Goal: Transaction & Acquisition: Subscribe to service/newsletter

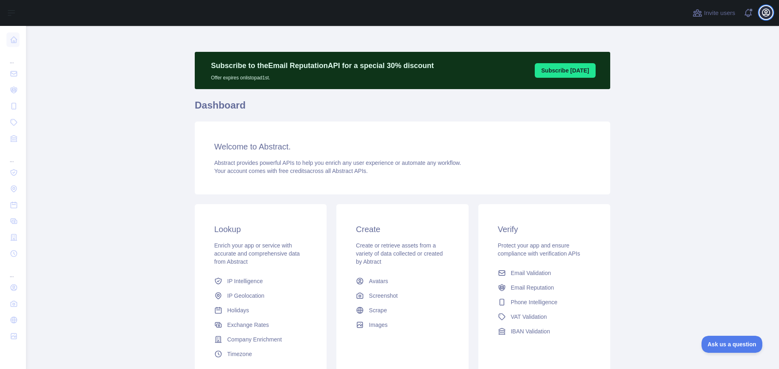
click at [763, 15] on icon "button" at bounding box center [765, 12] width 7 height 7
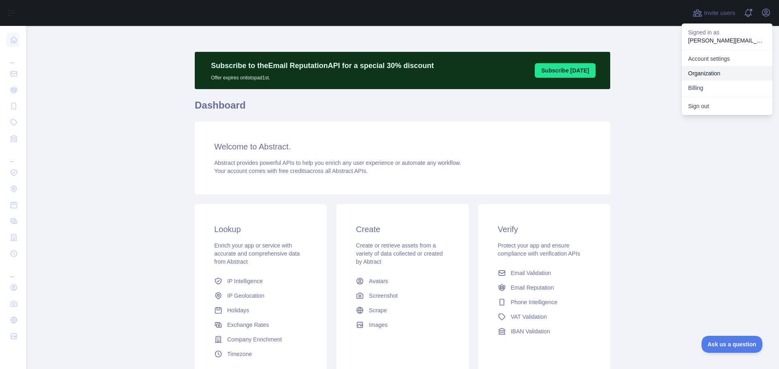
click at [701, 69] on link "Organization" at bounding box center [726, 73] width 91 height 15
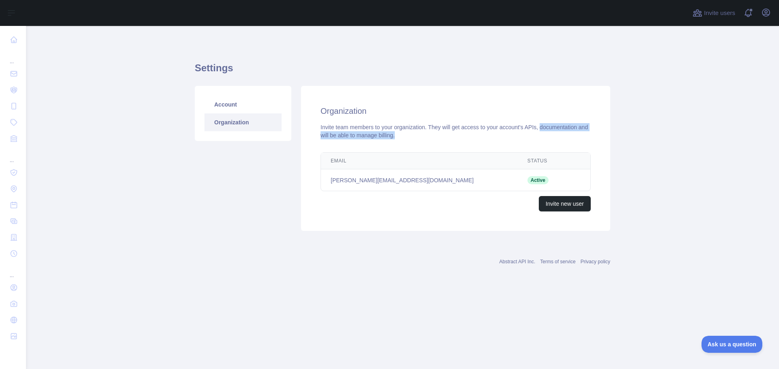
drag, startPoint x: 537, startPoint y: 141, endPoint x: 713, endPoint y: 30, distance: 208.9
click at [544, 133] on div "Organization Invite team members to your organization. They will get access to …" at bounding box center [455, 158] width 309 height 145
click at [768, 17] on icon "button" at bounding box center [766, 13] width 10 height 10
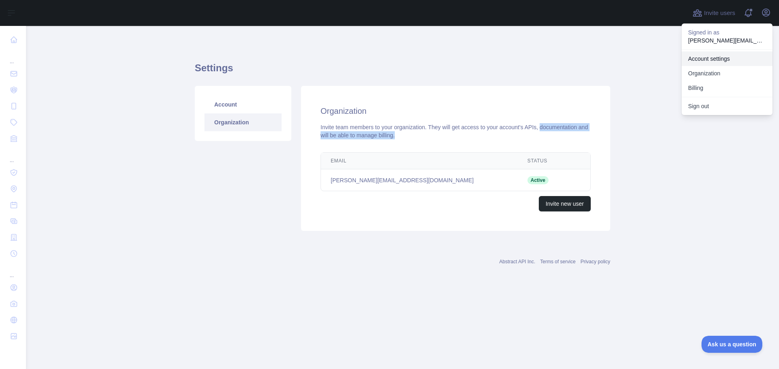
click at [696, 59] on link "Account settings" at bounding box center [726, 59] width 91 height 15
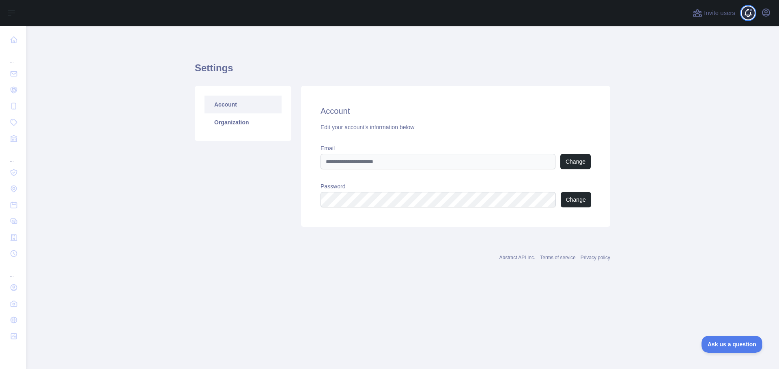
click at [759, 17] on span at bounding box center [751, 13] width 16 height 26
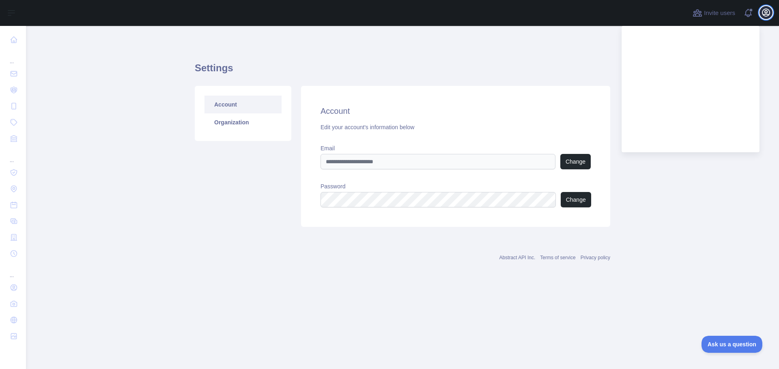
click at [762, 13] on icon "button" at bounding box center [765, 12] width 7 height 7
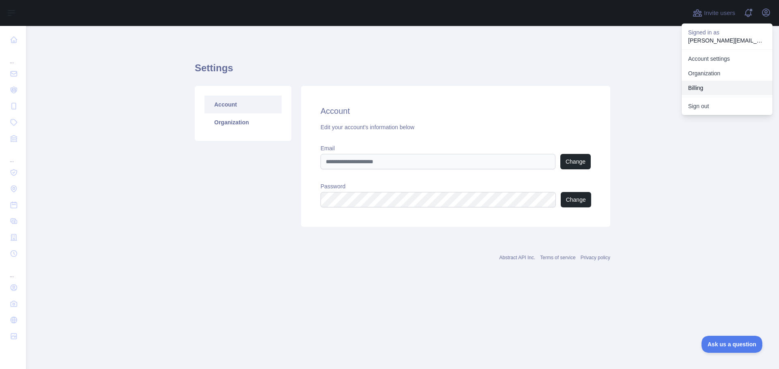
click at [702, 86] on button "Billing" at bounding box center [726, 88] width 91 height 15
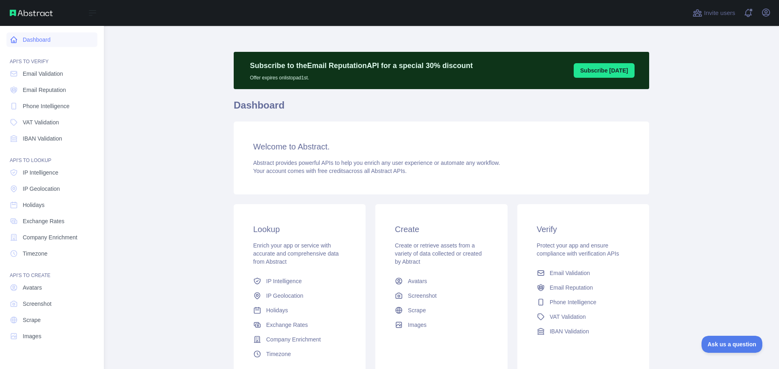
click at [36, 41] on link "Dashboard" at bounding box center [51, 39] width 91 height 15
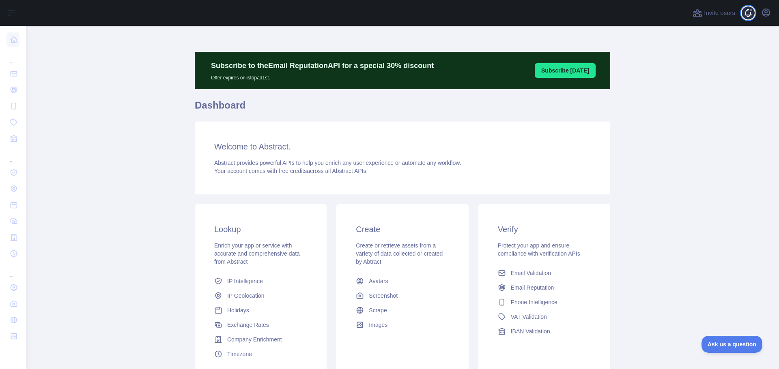
click at [745, 17] on span at bounding box center [751, 13] width 16 height 26
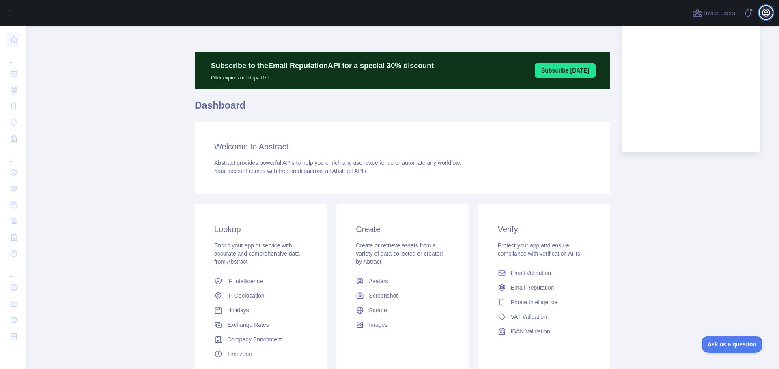
click at [763, 17] on button "Open user menu" at bounding box center [765, 12] width 13 height 13
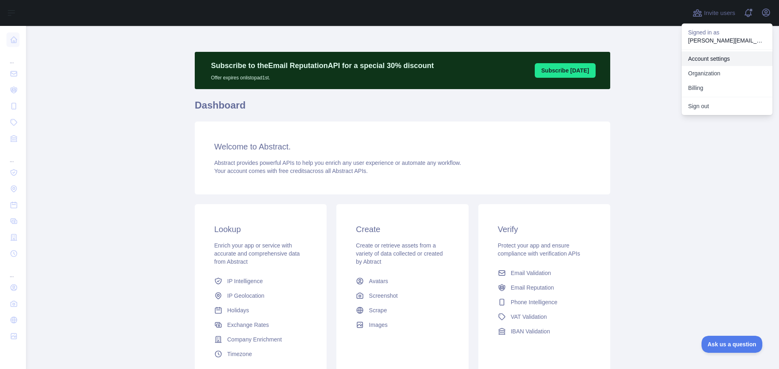
click at [705, 62] on link "Account settings" at bounding box center [726, 59] width 91 height 15
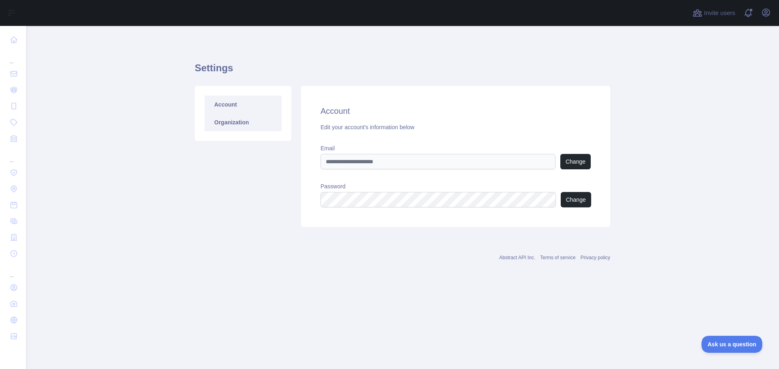
click at [236, 125] on link "Organization" at bounding box center [242, 123] width 77 height 18
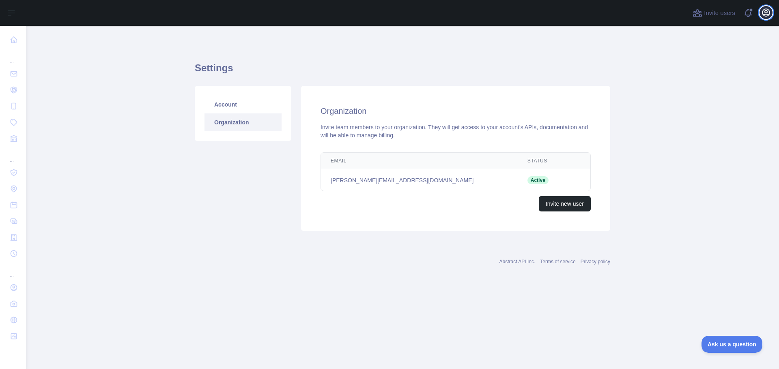
click at [768, 13] on icon "button" at bounding box center [766, 13] width 10 height 10
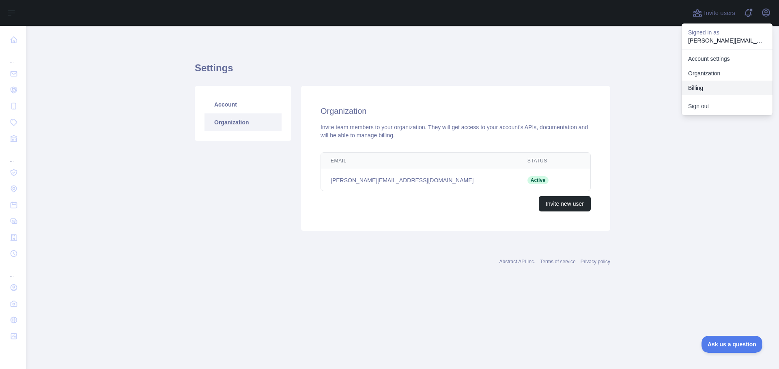
click at [706, 93] on button "Billing" at bounding box center [726, 88] width 91 height 15
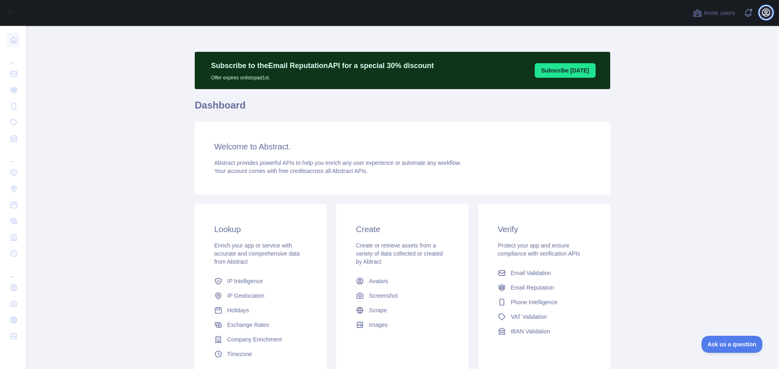
click at [770, 14] on icon "button" at bounding box center [766, 13] width 10 height 10
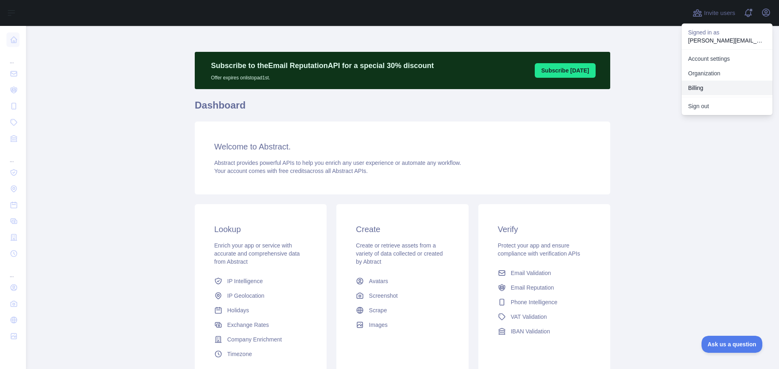
click at [699, 89] on button "Billing" at bounding box center [726, 88] width 91 height 15
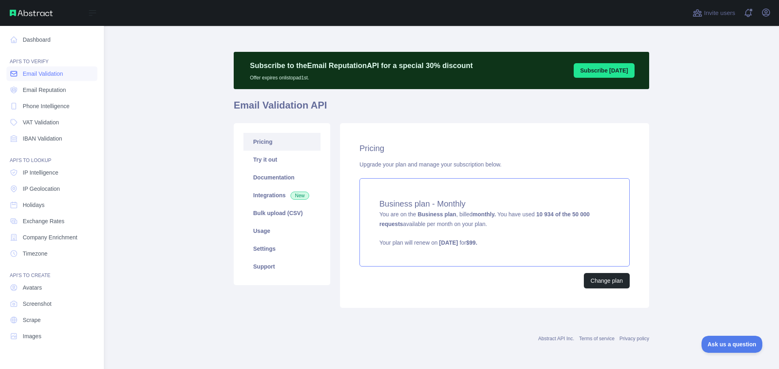
click at [44, 74] on span "Email Validation" at bounding box center [43, 74] width 40 height 8
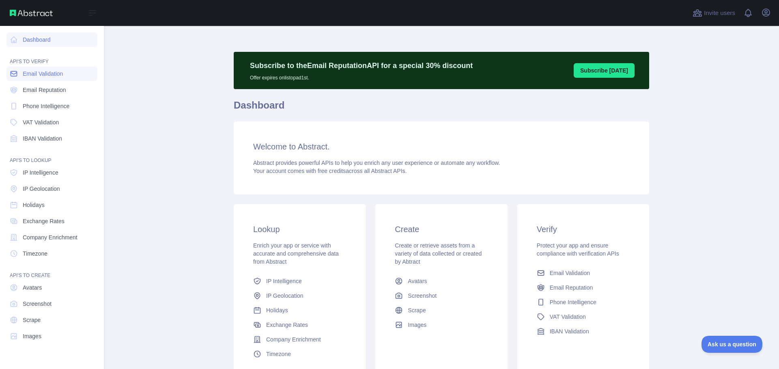
click at [23, 71] on span "Email Validation" at bounding box center [43, 74] width 40 height 8
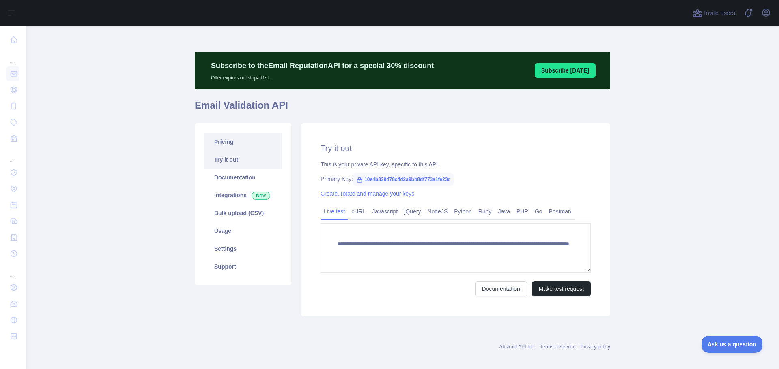
click at [222, 147] on link "Pricing" at bounding box center [242, 142] width 77 height 18
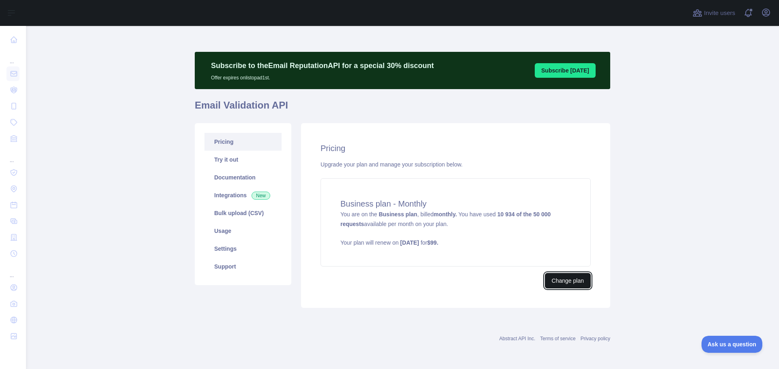
click at [580, 282] on button "Change plan" at bounding box center [568, 280] width 46 height 15
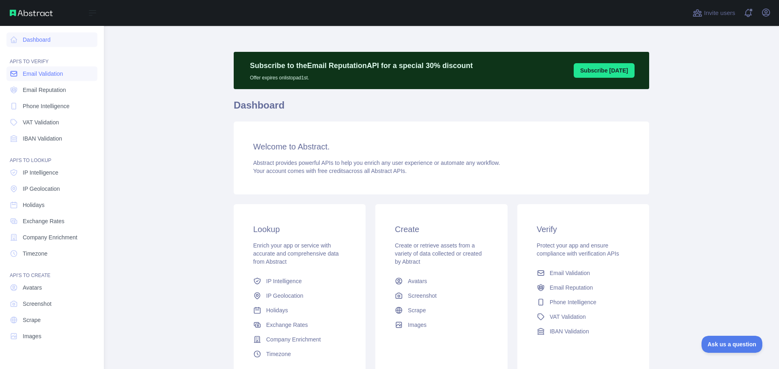
click at [36, 75] on span "Email Validation" at bounding box center [43, 74] width 40 height 8
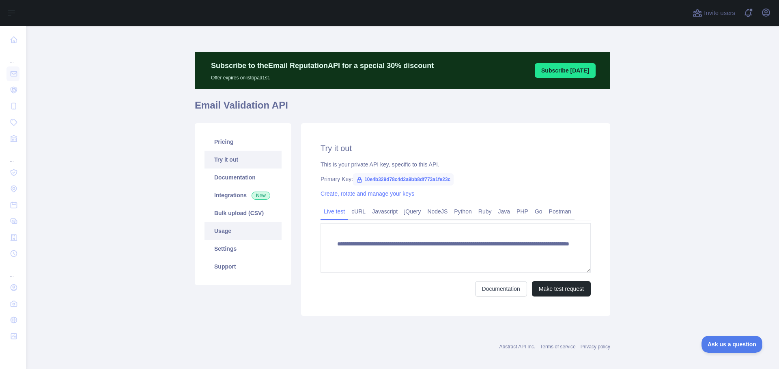
click at [216, 227] on link "Usage" at bounding box center [242, 231] width 77 height 18
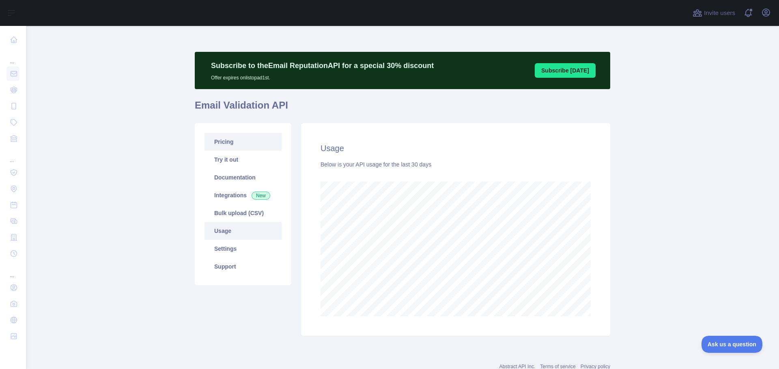
scroll to position [344, 747]
click at [220, 140] on link "Pricing" at bounding box center [242, 142] width 77 height 18
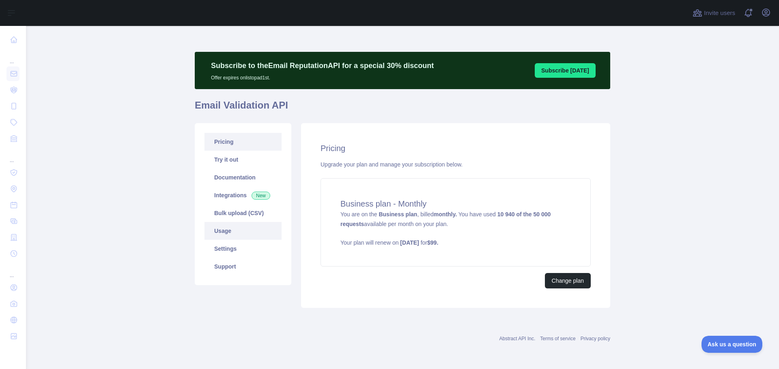
click at [232, 232] on link "Usage" at bounding box center [242, 231] width 77 height 18
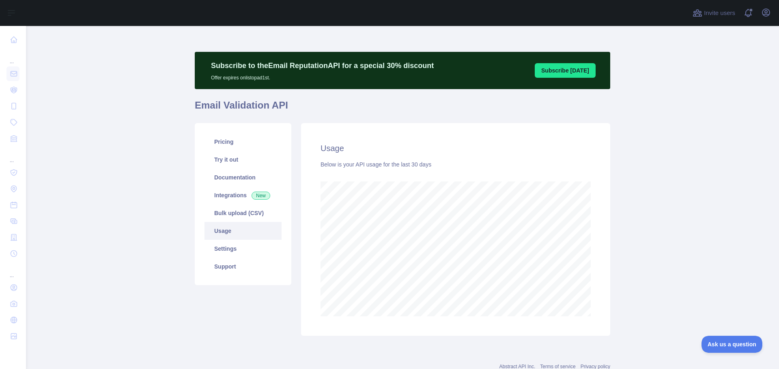
scroll to position [344, 747]
click at [230, 146] on link "Pricing" at bounding box center [242, 142] width 77 height 18
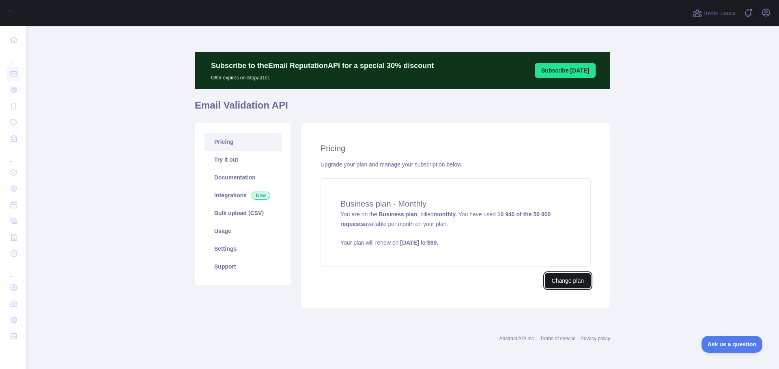
click at [582, 279] on button "Change plan" at bounding box center [568, 280] width 46 height 15
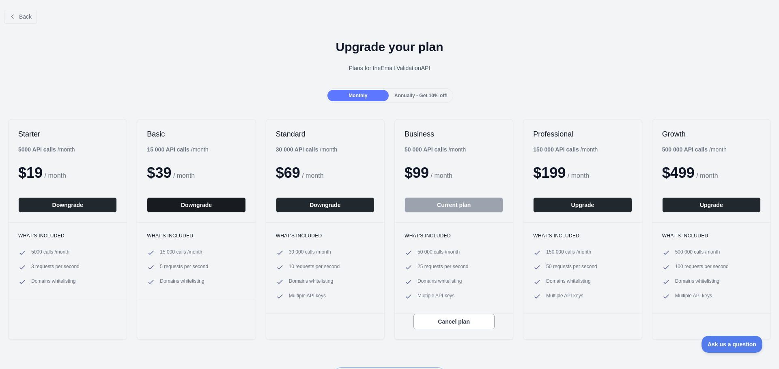
click at [200, 203] on button "Downgrade" at bounding box center [196, 205] width 99 height 15
click at [155, 234] on h3 "What's included" at bounding box center [196, 236] width 99 height 6
click at [156, 234] on h3 "What's included" at bounding box center [196, 236] width 99 height 6
copy div "What's included"
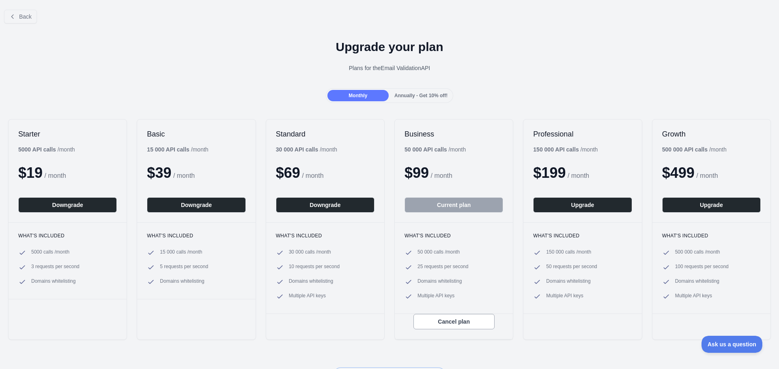
click at [417, 98] on span "Annually - Get 10% off!" at bounding box center [420, 96] width 53 height 6
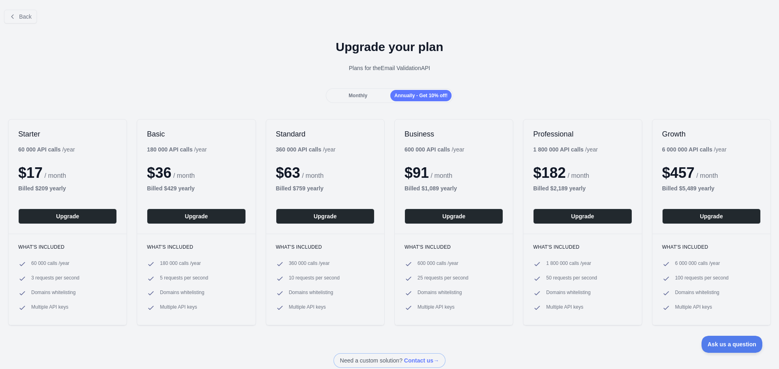
click at [362, 99] on div "Monthly" at bounding box center [357, 95] width 61 height 11
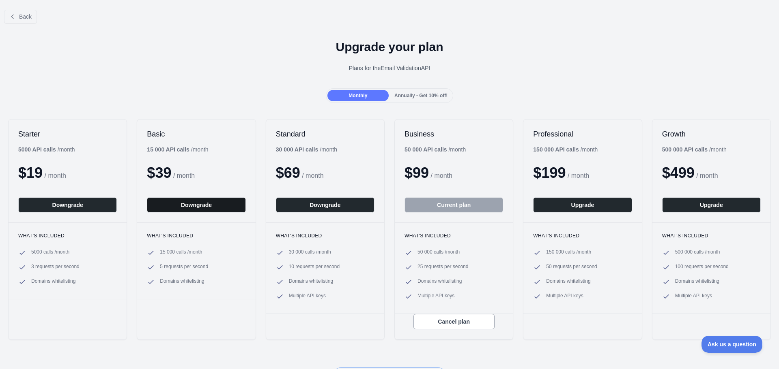
click at [204, 200] on button "Downgrade" at bounding box center [196, 205] width 99 height 15
click at [334, 209] on button "Downgrade" at bounding box center [325, 205] width 99 height 15
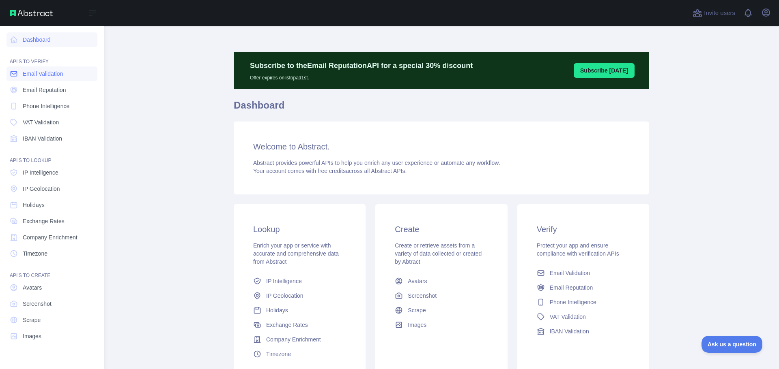
click at [29, 71] on span "Email Validation" at bounding box center [43, 74] width 40 height 8
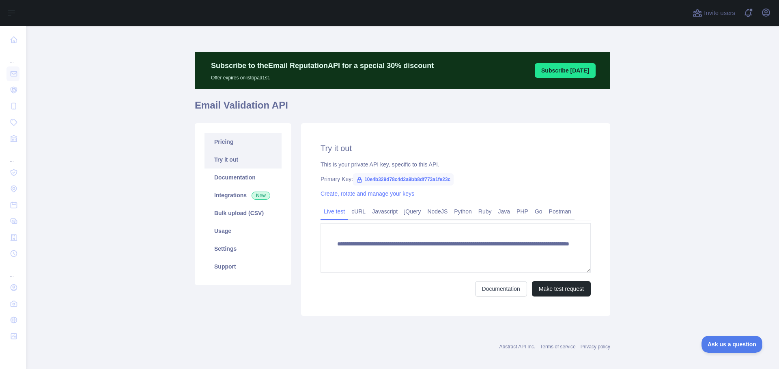
click at [230, 137] on link "Pricing" at bounding box center [242, 142] width 77 height 18
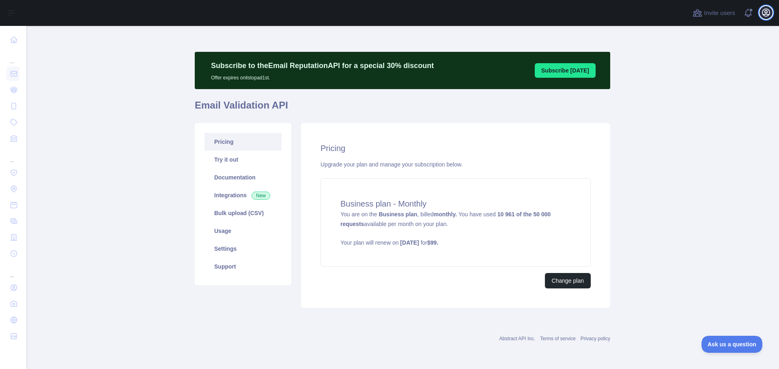
click at [766, 13] on icon "button" at bounding box center [765, 12] width 7 height 7
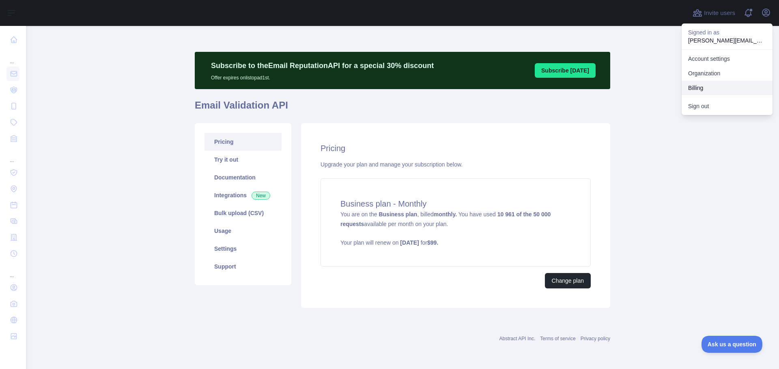
click at [699, 83] on button "Billing" at bounding box center [726, 88] width 91 height 15
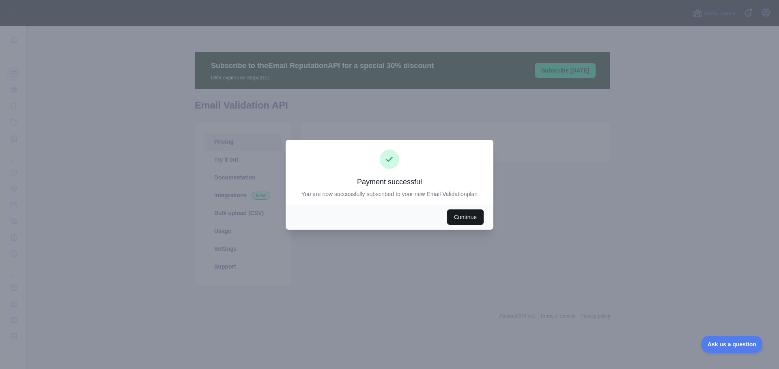
click at [462, 216] on button "Continue" at bounding box center [465, 217] width 37 height 15
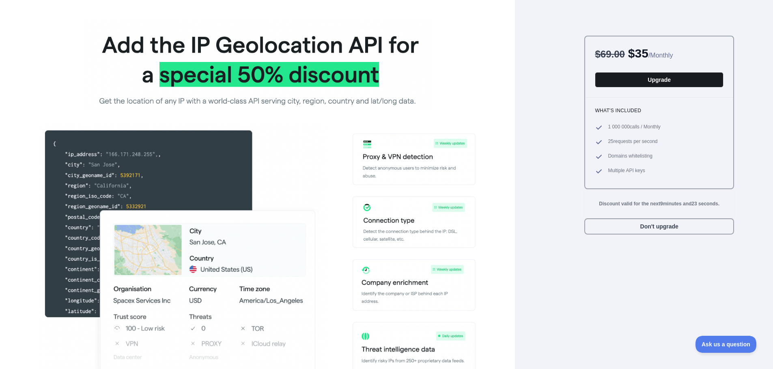
click at [660, 81] on button "Upgrade" at bounding box center [659, 79] width 129 height 15
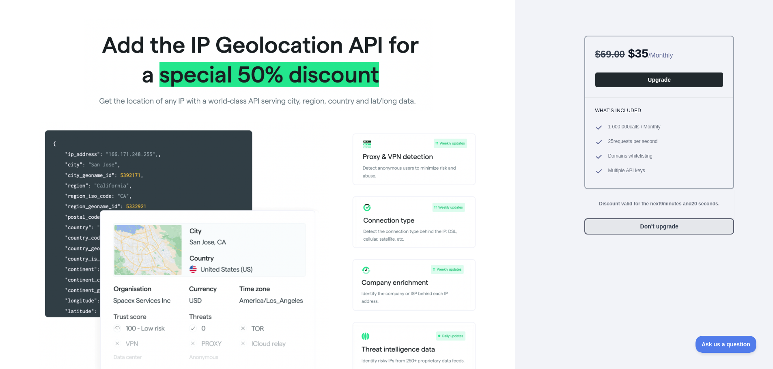
click at [638, 232] on button "Don't upgrade" at bounding box center [659, 227] width 150 height 16
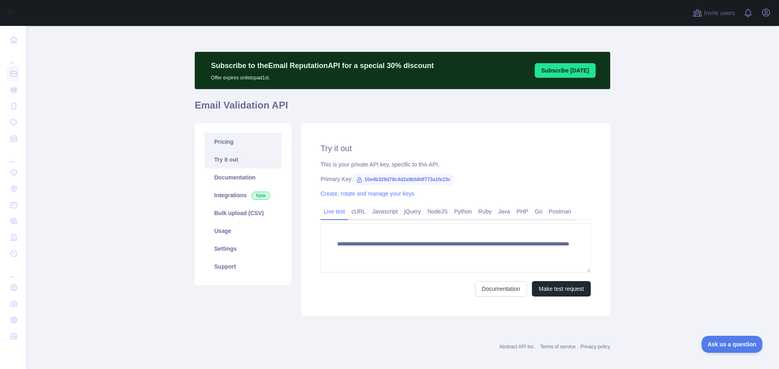
click at [215, 141] on link "Pricing" at bounding box center [242, 142] width 77 height 18
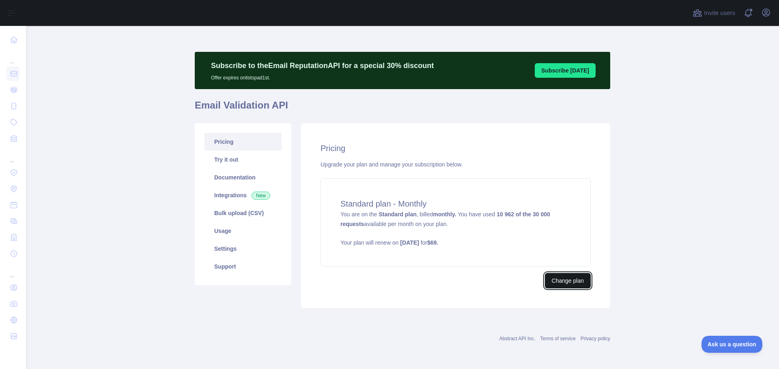
click at [576, 279] on button "Change plan" at bounding box center [568, 280] width 46 height 15
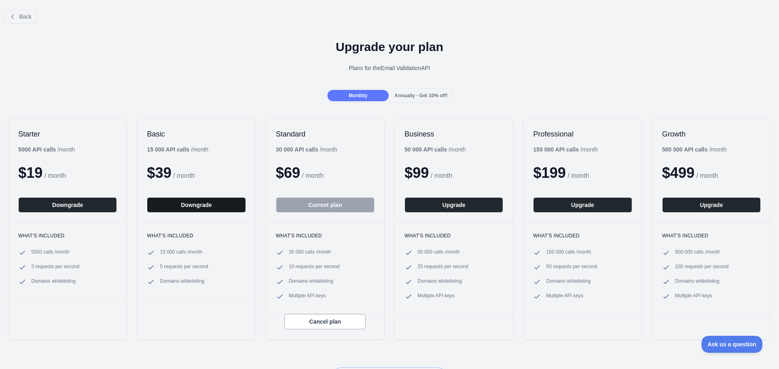
click at [219, 210] on button "Downgrade" at bounding box center [196, 205] width 99 height 15
